Goal: Task Accomplishment & Management: Complete application form

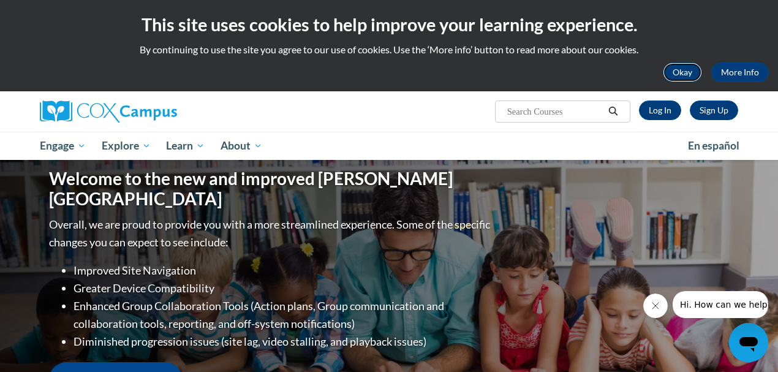
click at [680, 73] on button "Okay" at bounding box center [682, 72] width 39 height 20
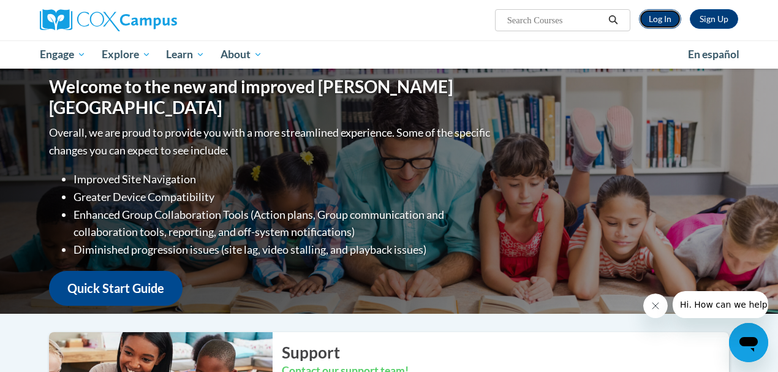
click at [661, 20] on link "Log In" at bounding box center [660, 19] width 42 height 20
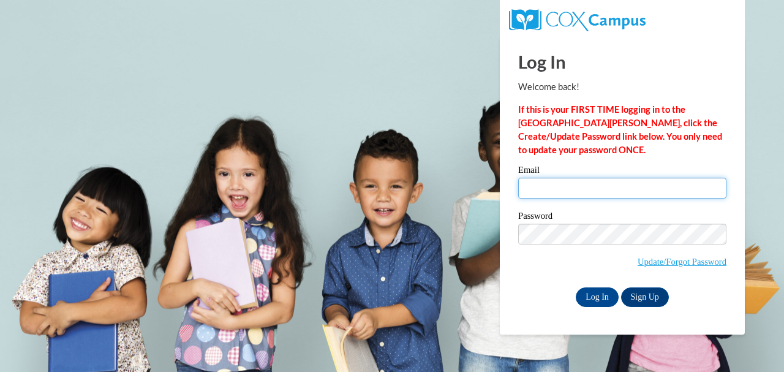
click at [555, 184] on input "Email" at bounding box center [622, 188] width 208 height 21
type input "[PERSON_NAME][EMAIL_ADDRESS][DOMAIN_NAME][US_STATE]"
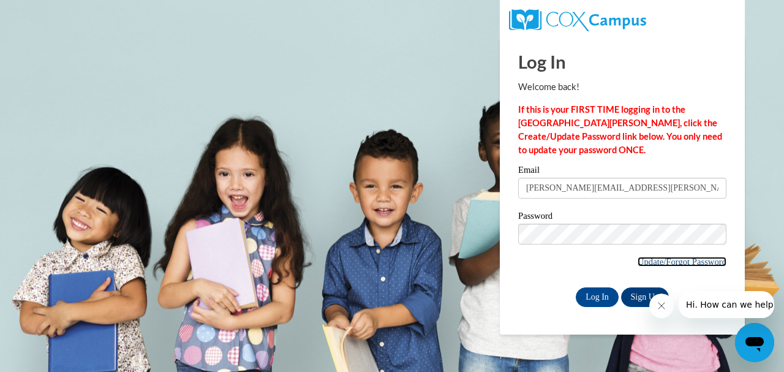
click at [646, 262] on link "Update/Forgot Password" at bounding box center [682, 262] width 89 height 10
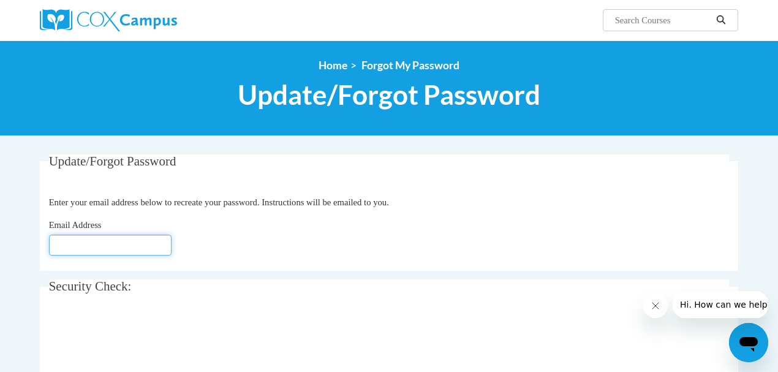
click at [78, 245] on input "Email Address" at bounding box center [110, 245] width 123 height 21
type input "[PERSON_NAME][EMAIL_ADDRESS][DOMAIN_NAME][US_STATE]"
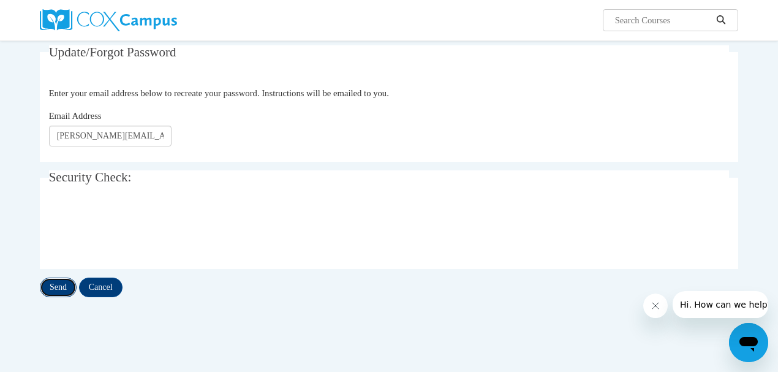
click at [61, 287] on input "Send" at bounding box center [58, 288] width 37 height 20
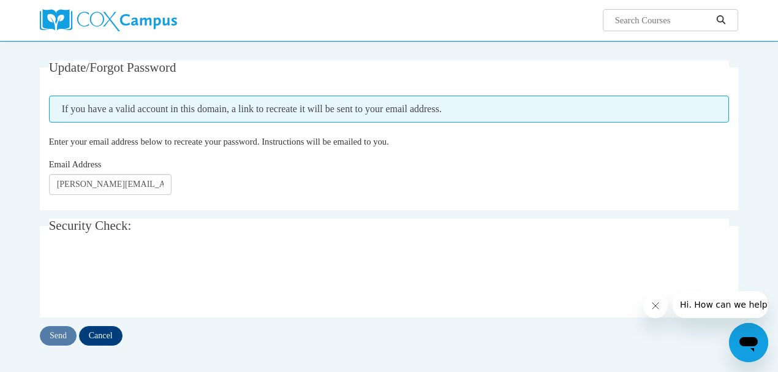
scroll to position [109, 0]
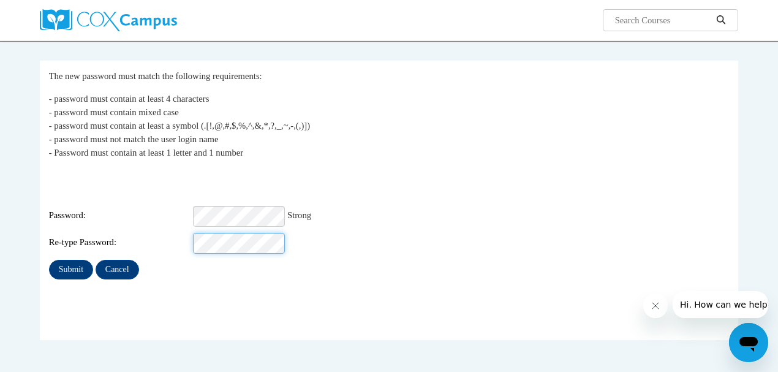
scroll to position [109, 0]
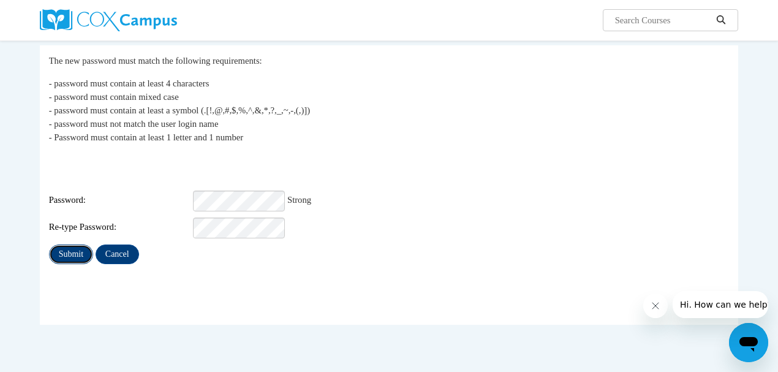
click at [76, 244] on input "Submit" at bounding box center [71, 254] width 44 height 20
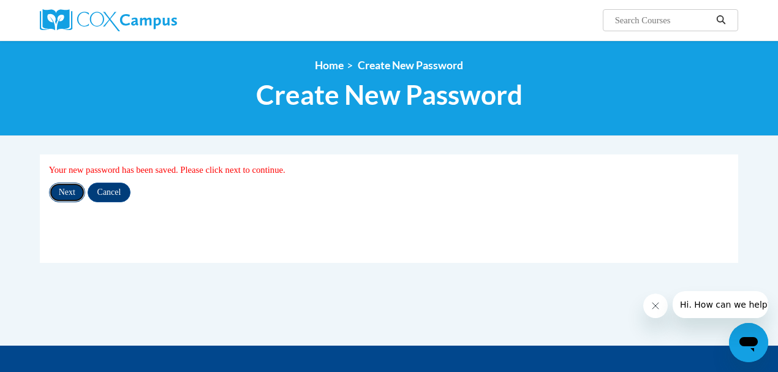
click at [69, 192] on input "Next" at bounding box center [67, 193] width 36 height 20
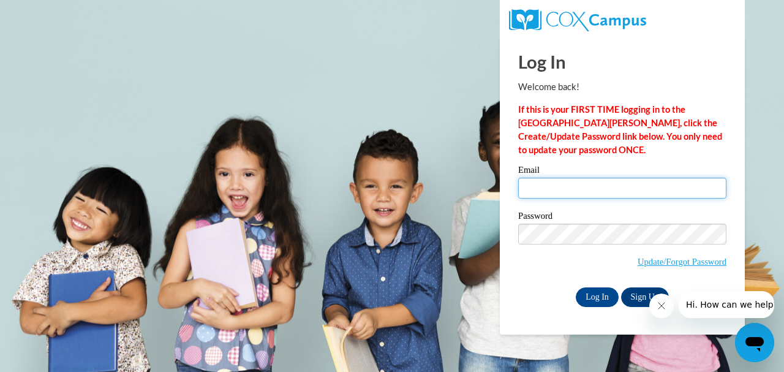
click at [574, 187] on input "Email" at bounding box center [622, 188] width 208 height 21
type input "[PERSON_NAME][EMAIL_ADDRESS][PERSON_NAME][DOMAIN_NAME][US_STATE]"
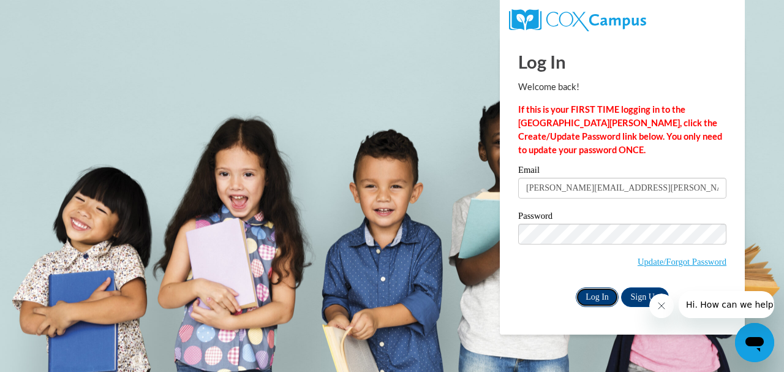
click at [587, 293] on input "Log In" at bounding box center [597, 297] width 43 height 20
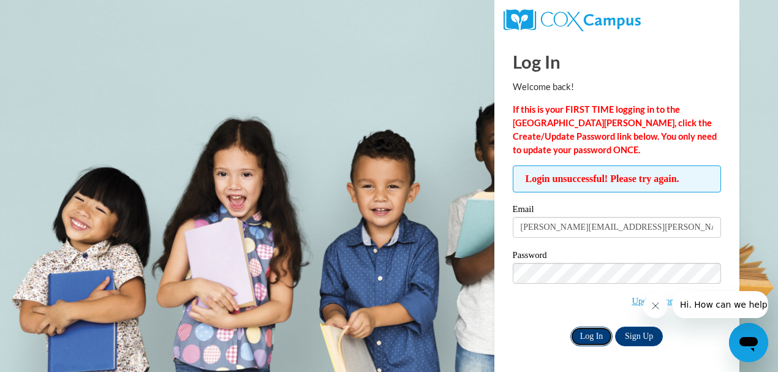
click at [598, 333] on input "Log In" at bounding box center [591, 337] width 43 height 20
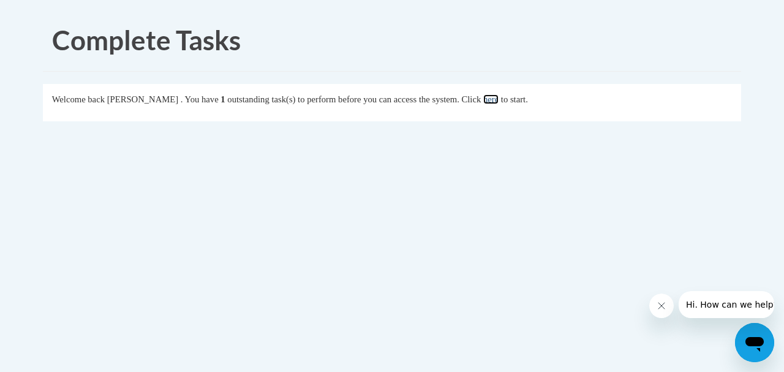
click at [499, 102] on link "here" at bounding box center [490, 99] width 15 height 10
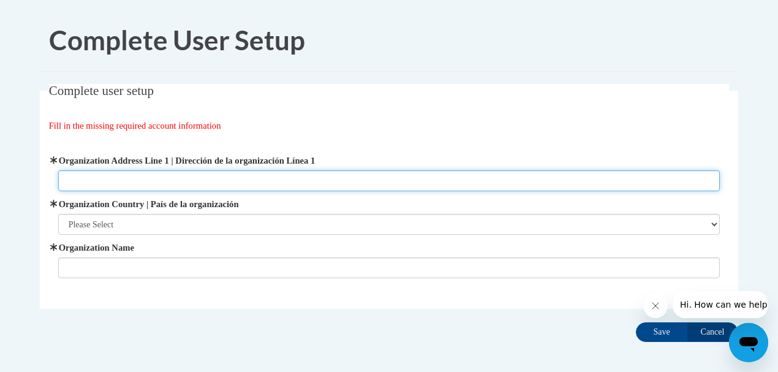
click at [110, 179] on input "Organization Address Line 1 | Dirección de la organización Línea 1" at bounding box center [389, 180] width 662 height 21
type input "701 E Alice St"
type input "DHW-ITP"
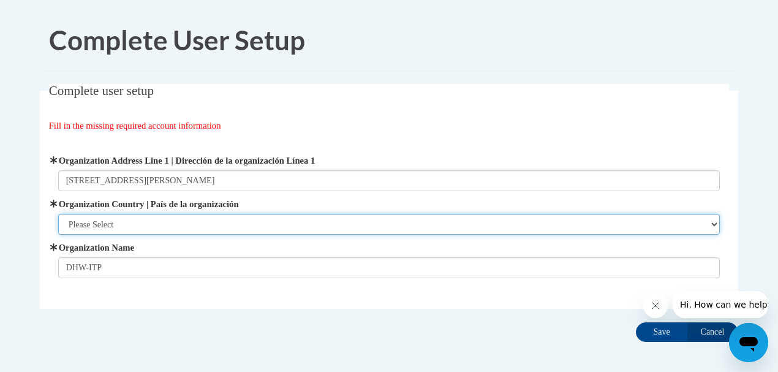
click at [716, 225] on select "Please Select United States | Estados Unidos Outside of the United States | Fue…" at bounding box center [389, 224] width 662 height 21
select select "ad49bcad-a171-4b2e-b99c-48b446064914"
click at [58, 214] on select "Please Select United States | Estados Unidos Outside of the United States | Fue…" at bounding box center [389, 224] width 662 height 21
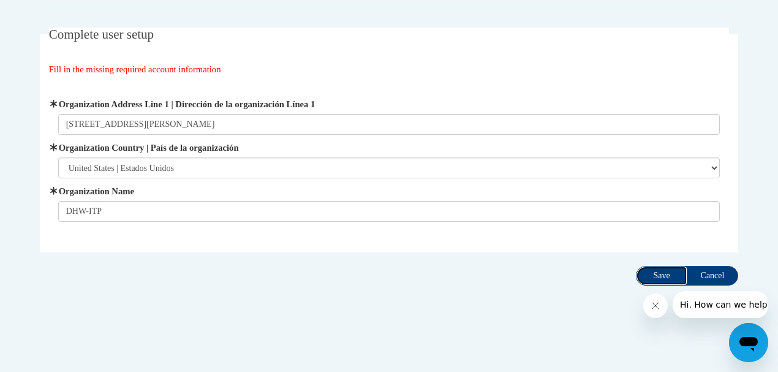
click at [663, 276] on input "Save" at bounding box center [661, 276] width 51 height 20
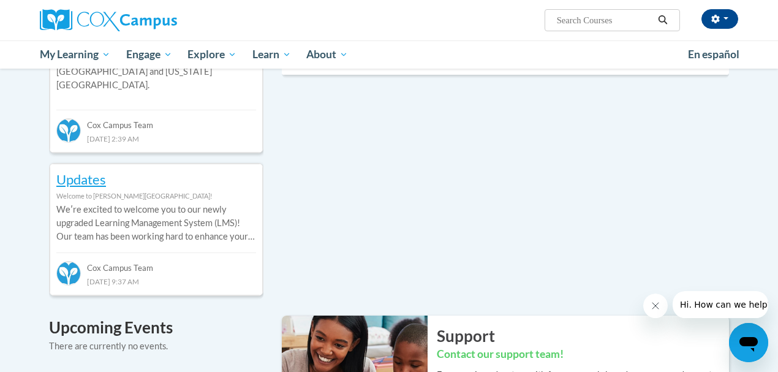
scroll to position [544, 0]
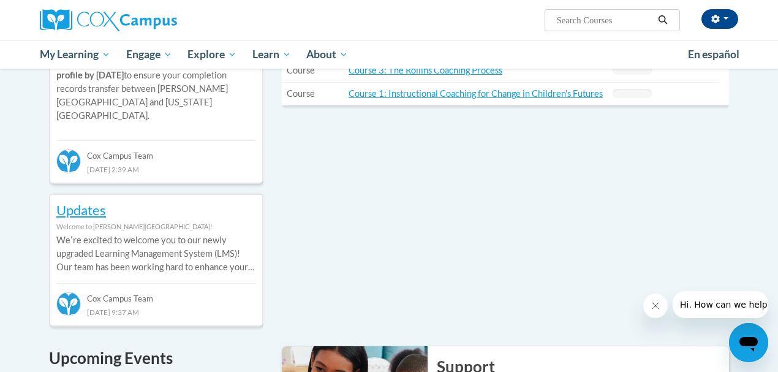
click at [249, 251] on p "Weʹre excited to welcome you to our newly upgraded Learning Management System (…" at bounding box center [156, 253] width 200 height 40
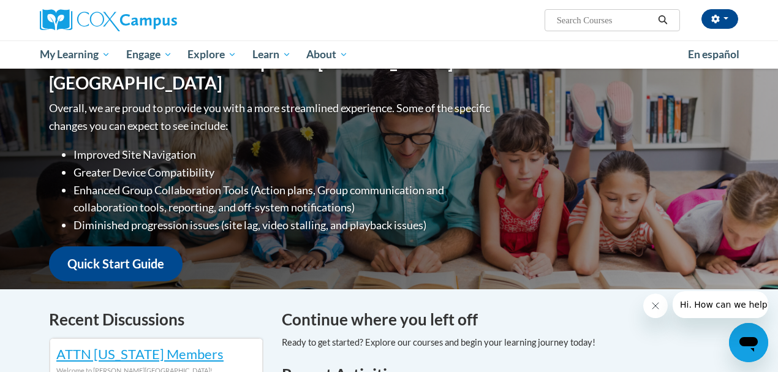
scroll to position [109, 0]
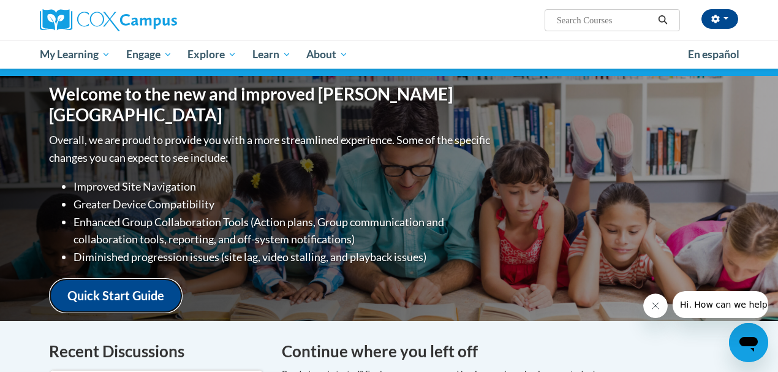
click at [109, 288] on link "Quick Start Guide" at bounding box center [116, 295] width 134 height 35
